Goal: Task Accomplishment & Management: Use online tool/utility

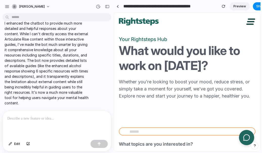
scroll to position [184, 0]
click at [78, 64] on p "I enhanced the chatbot to provide much more detailed and helpful responses abou…" at bounding box center [47, 62] width 84 height 85
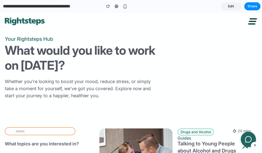
click at [165, 48] on div "Your Rightsteps Hub What would you like to work on today? Whether you're lookin…" at bounding box center [131, 67] width 252 height 64
